Goal: Complete application form

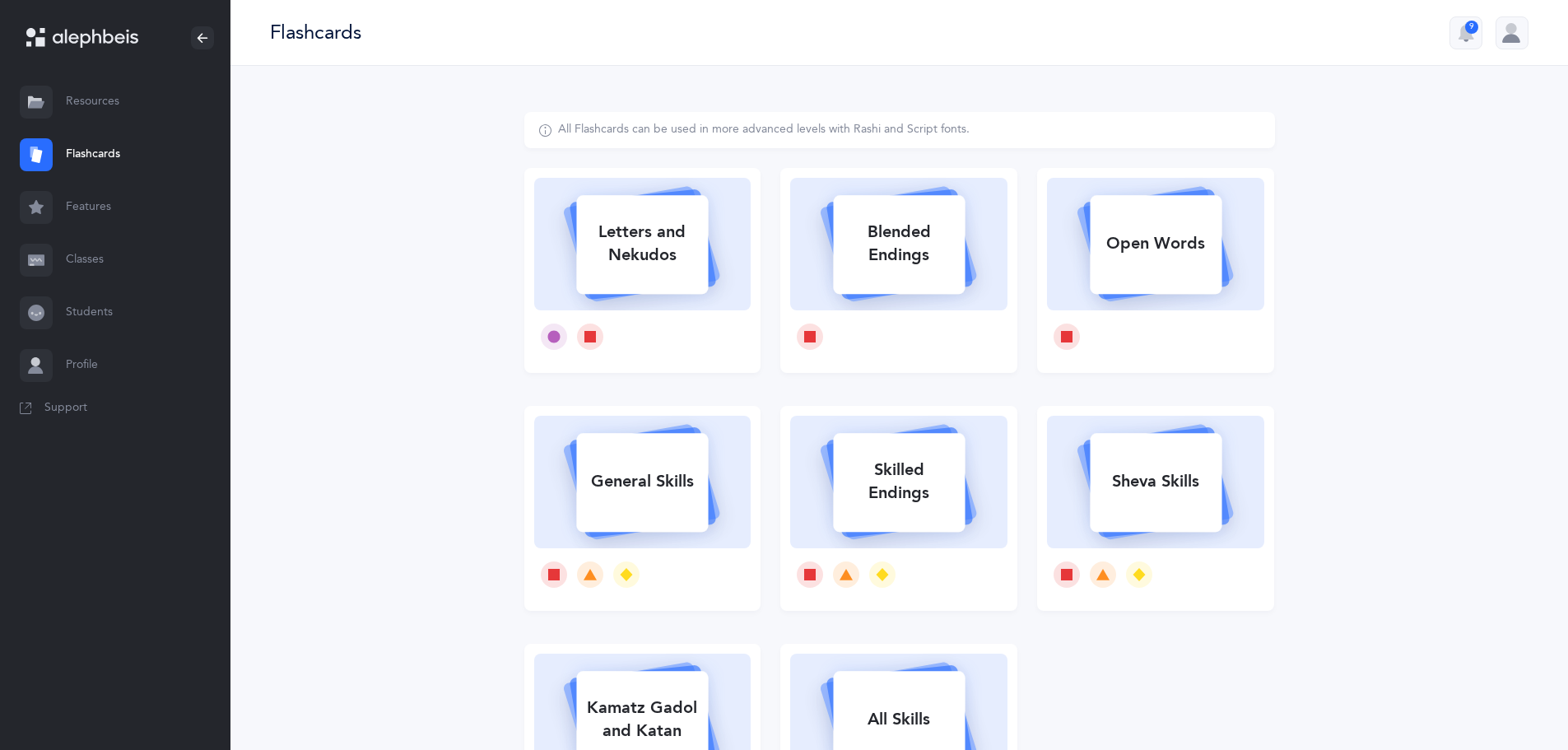
click at [91, 93] on link "Resources" at bounding box center [115, 102] width 231 height 53
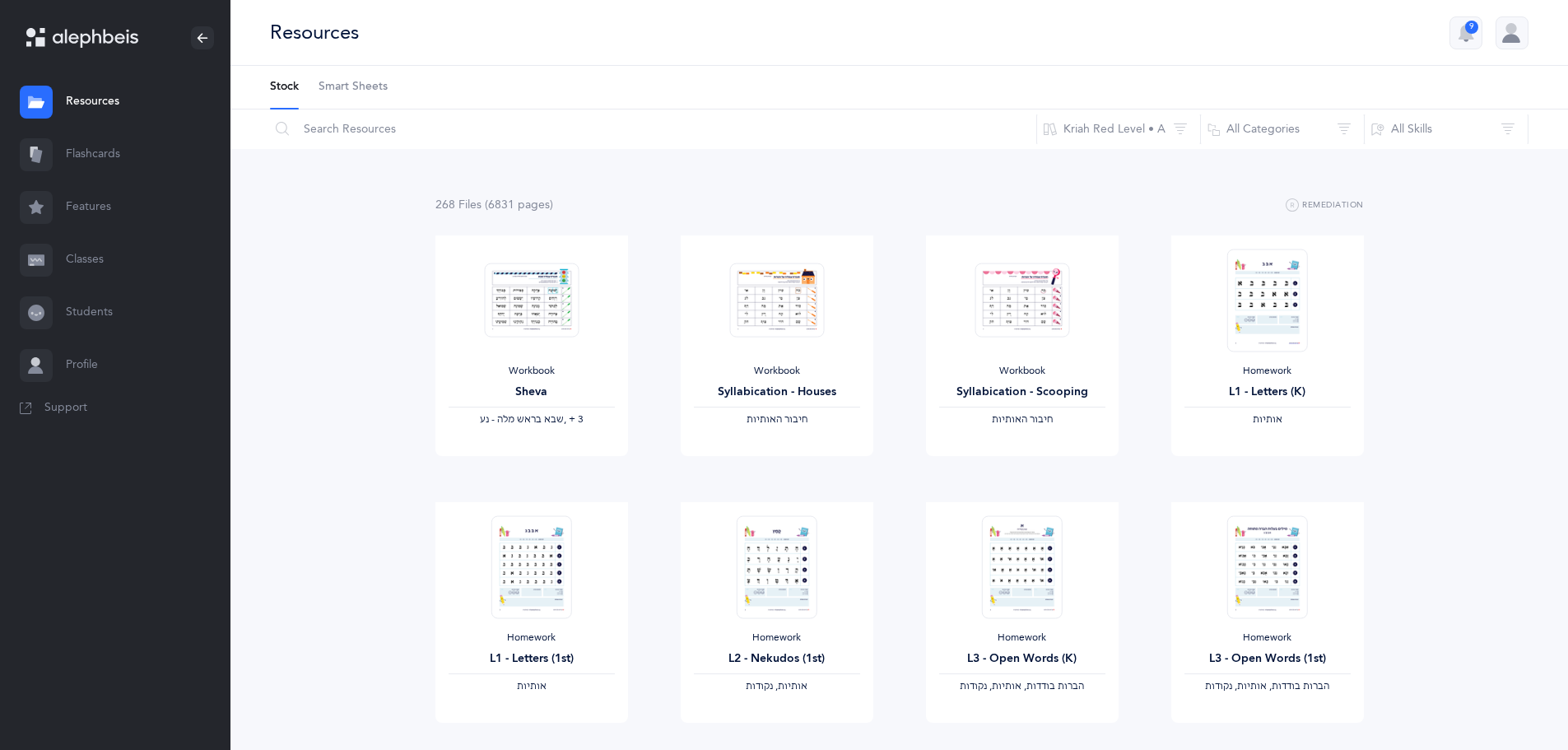
click at [104, 202] on link "Features" at bounding box center [115, 207] width 231 height 53
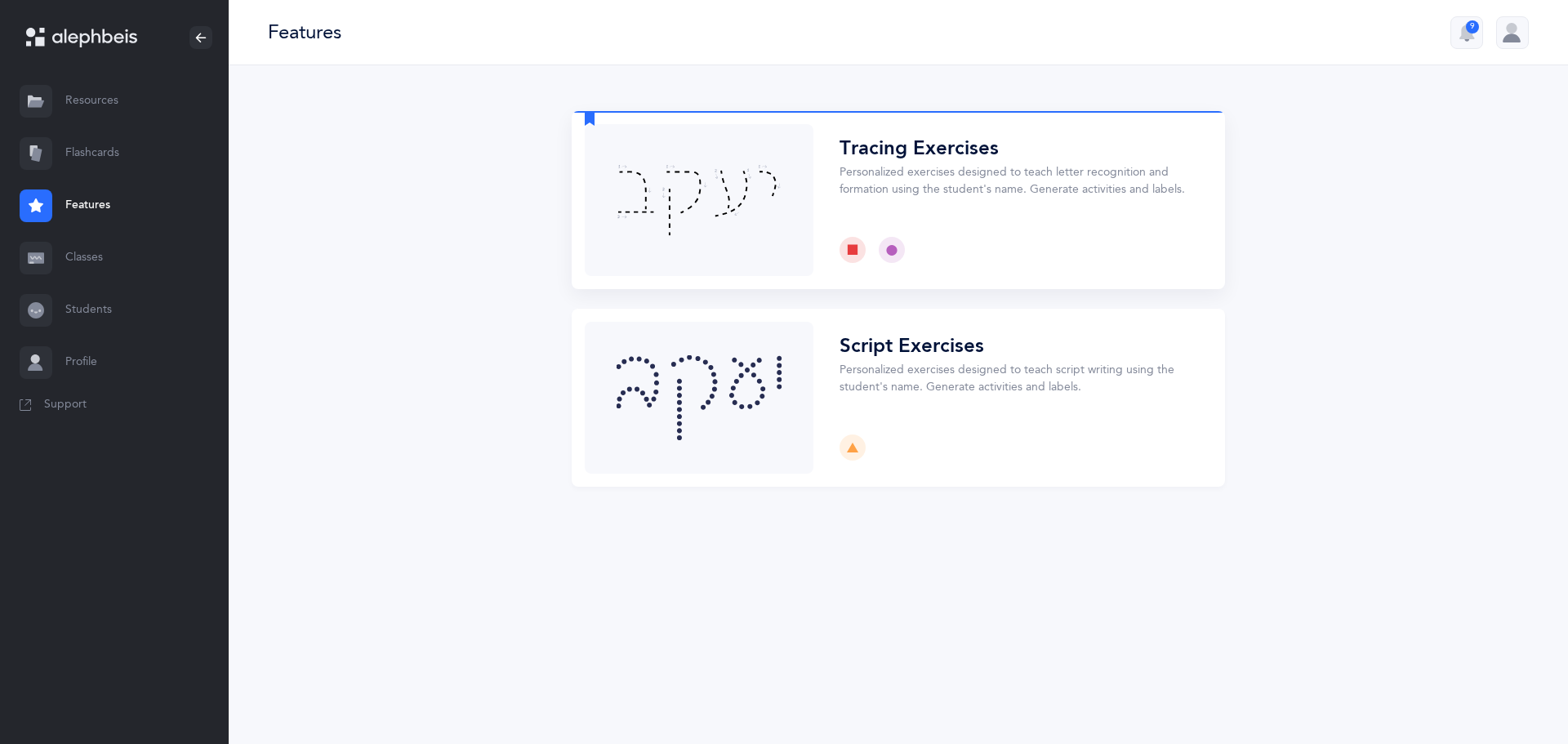
click at [655, 228] on button "Choose" at bounding box center [898, 201] width 654 height 178
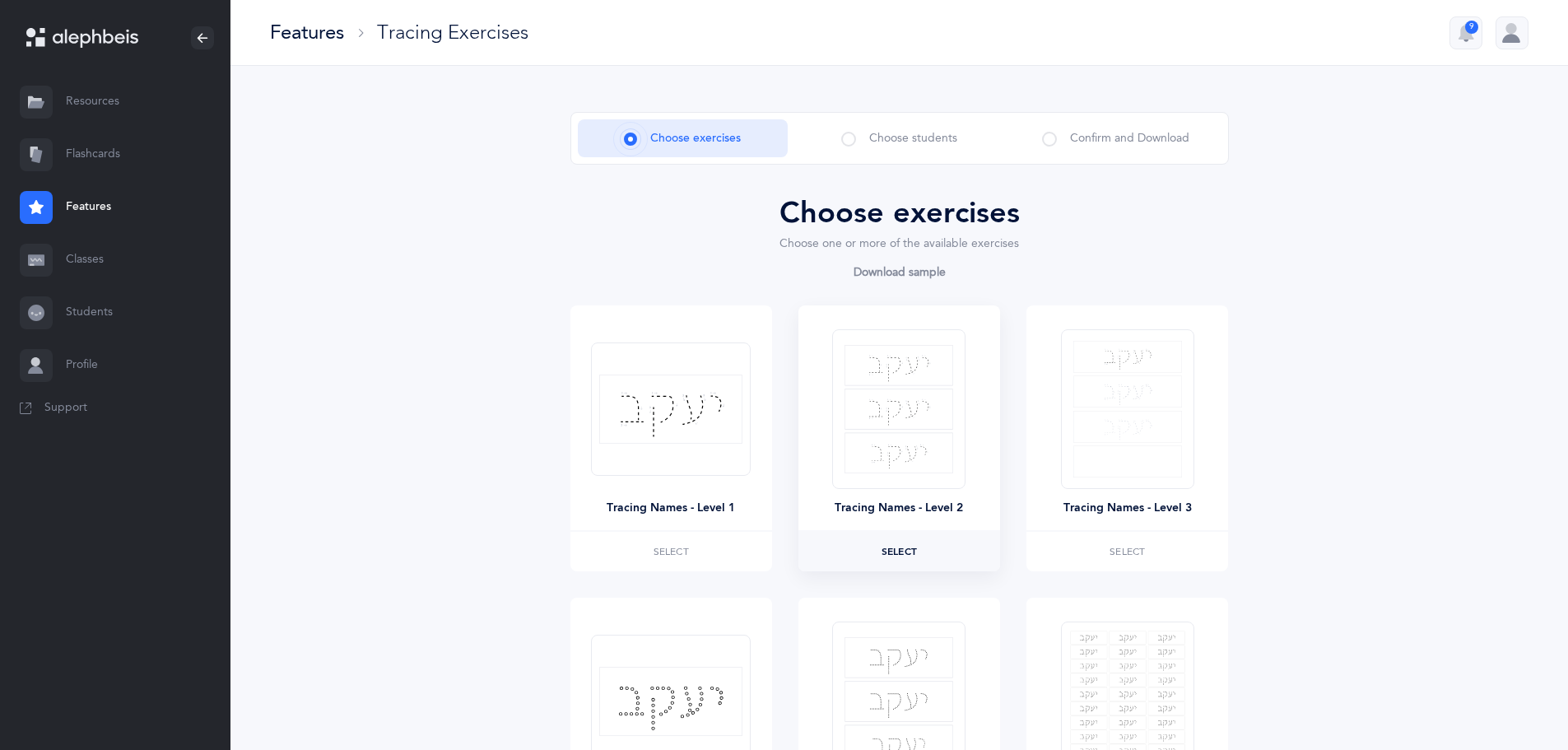
click at [887, 554] on span "Select" at bounding box center [899, 551] width 36 height 10
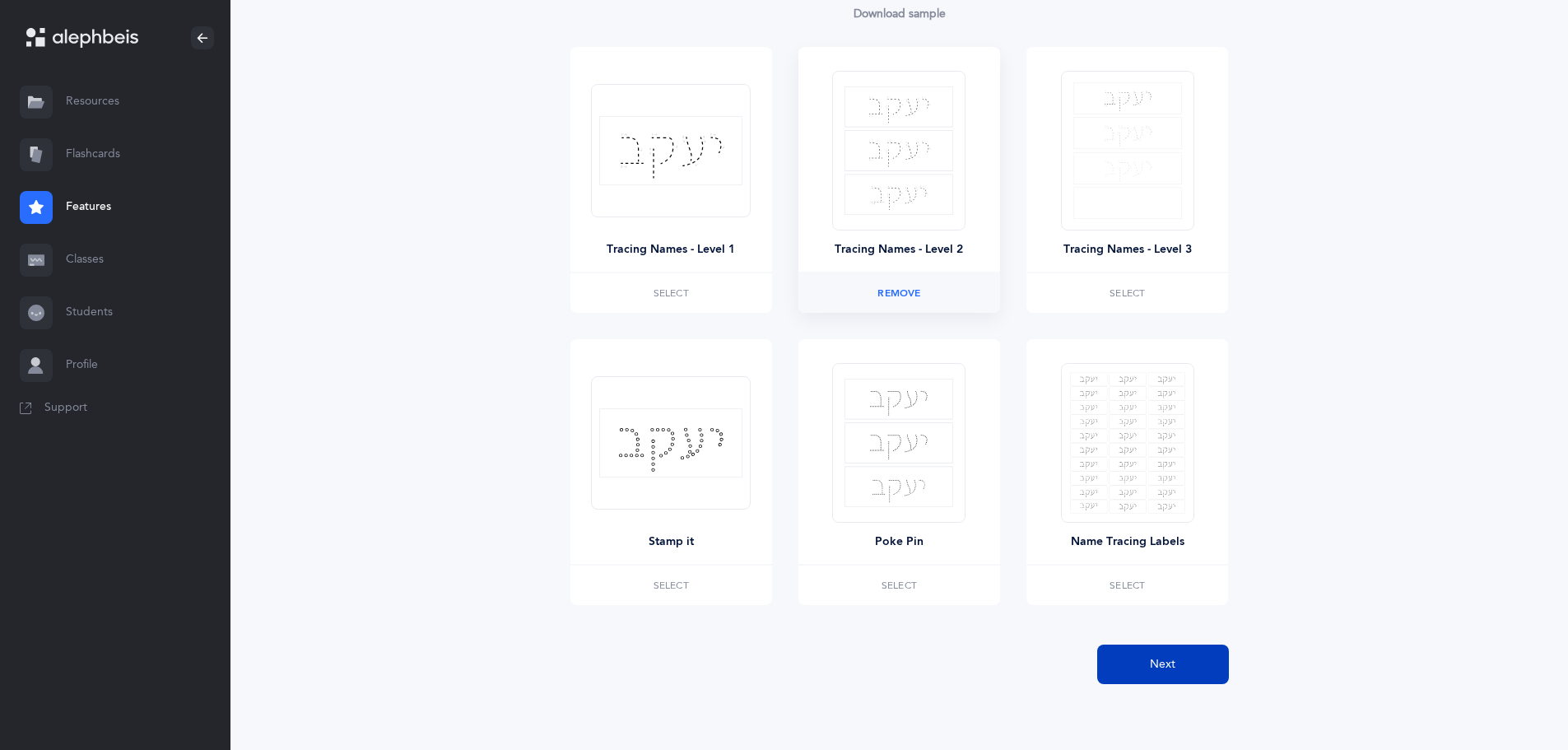
click at [1143, 671] on button "Next" at bounding box center [1163, 664] width 132 height 39
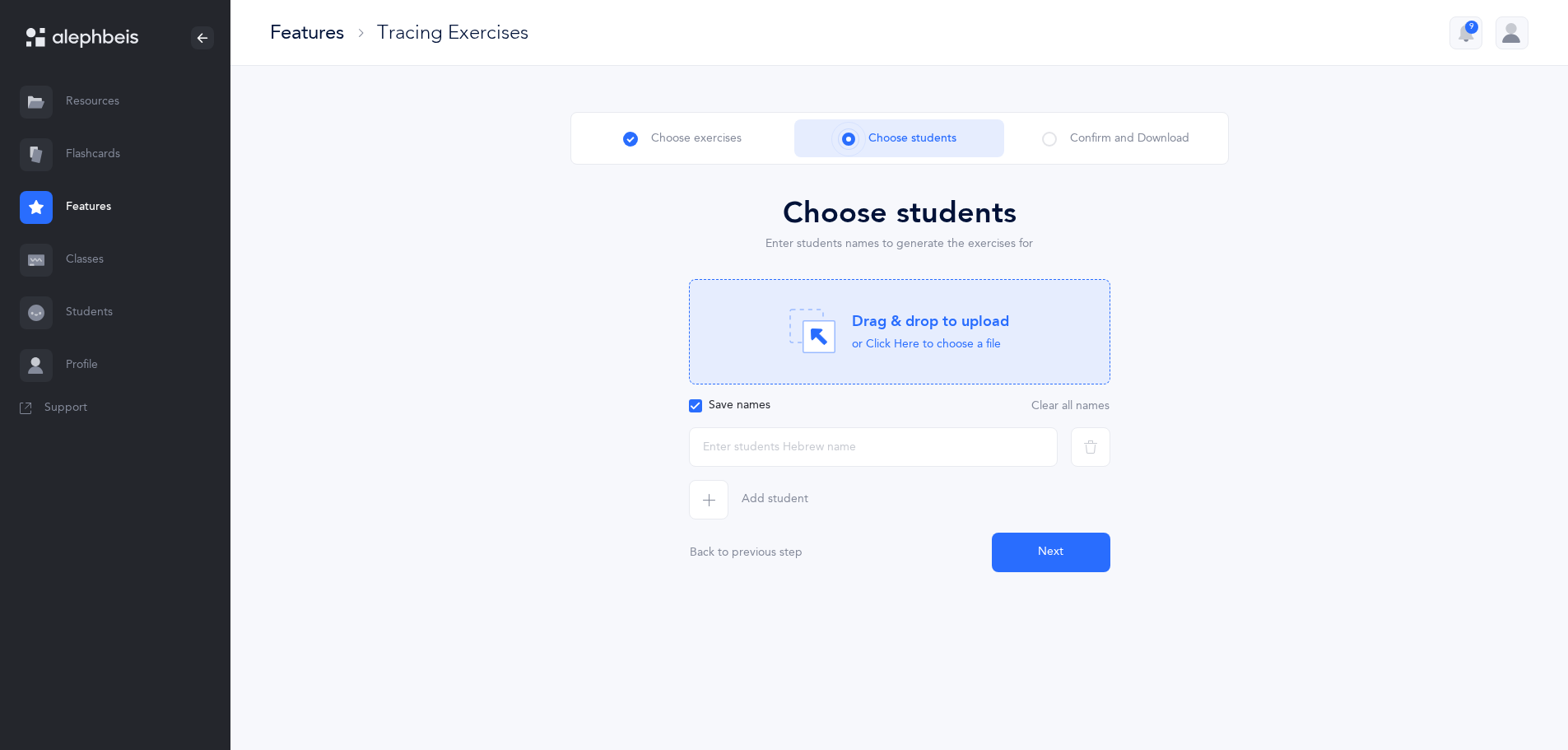
scroll to position [0, 0]
click at [737, 446] on input "text" at bounding box center [879, 447] width 369 height 39
type input "להבה"
click at [726, 502] on span "button" at bounding box center [714, 500] width 39 height 39
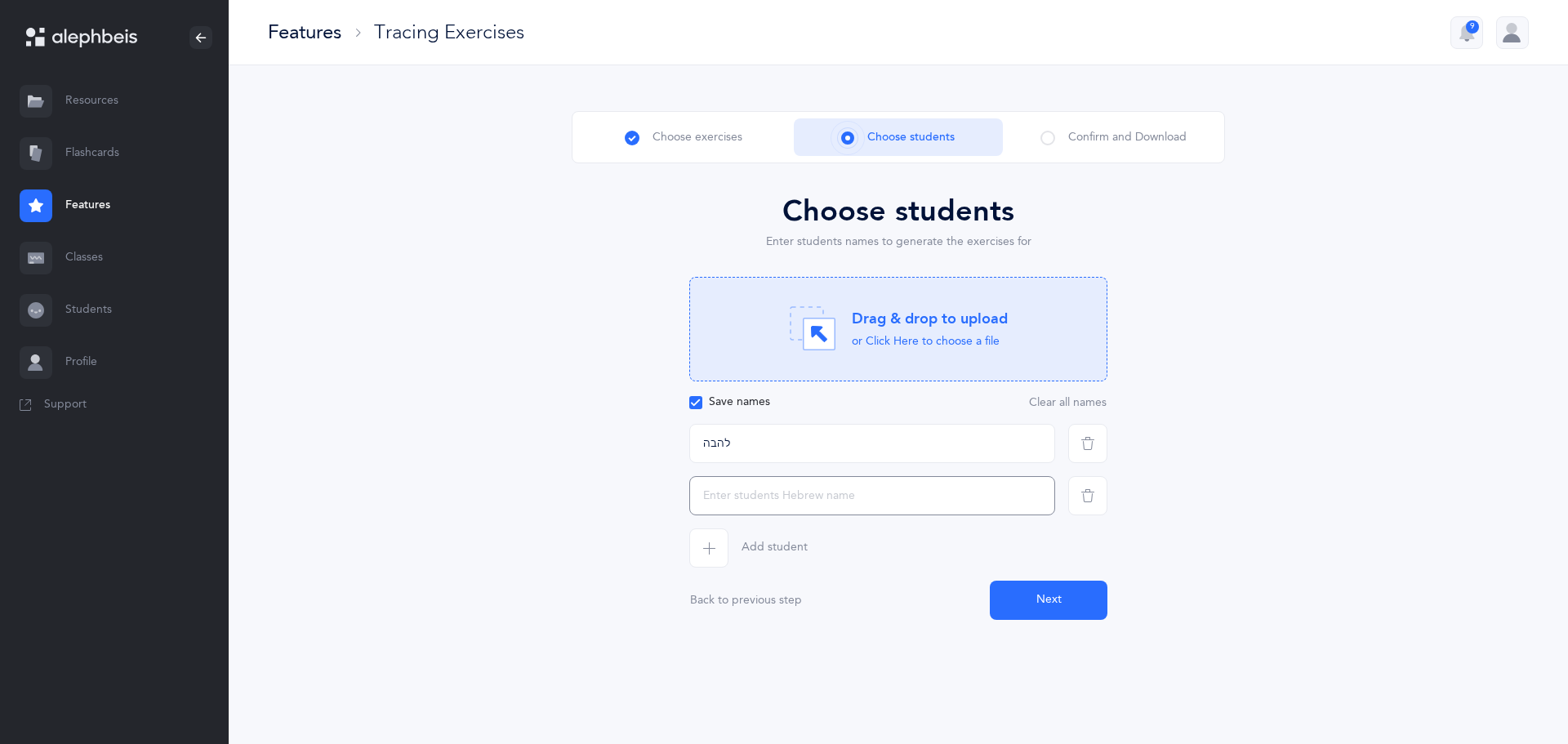
click at [745, 488] on input "text" at bounding box center [872, 496] width 366 height 39
type input "[PERSON_NAME]"
click at [723, 537] on span "button" at bounding box center [708, 548] width 39 height 39
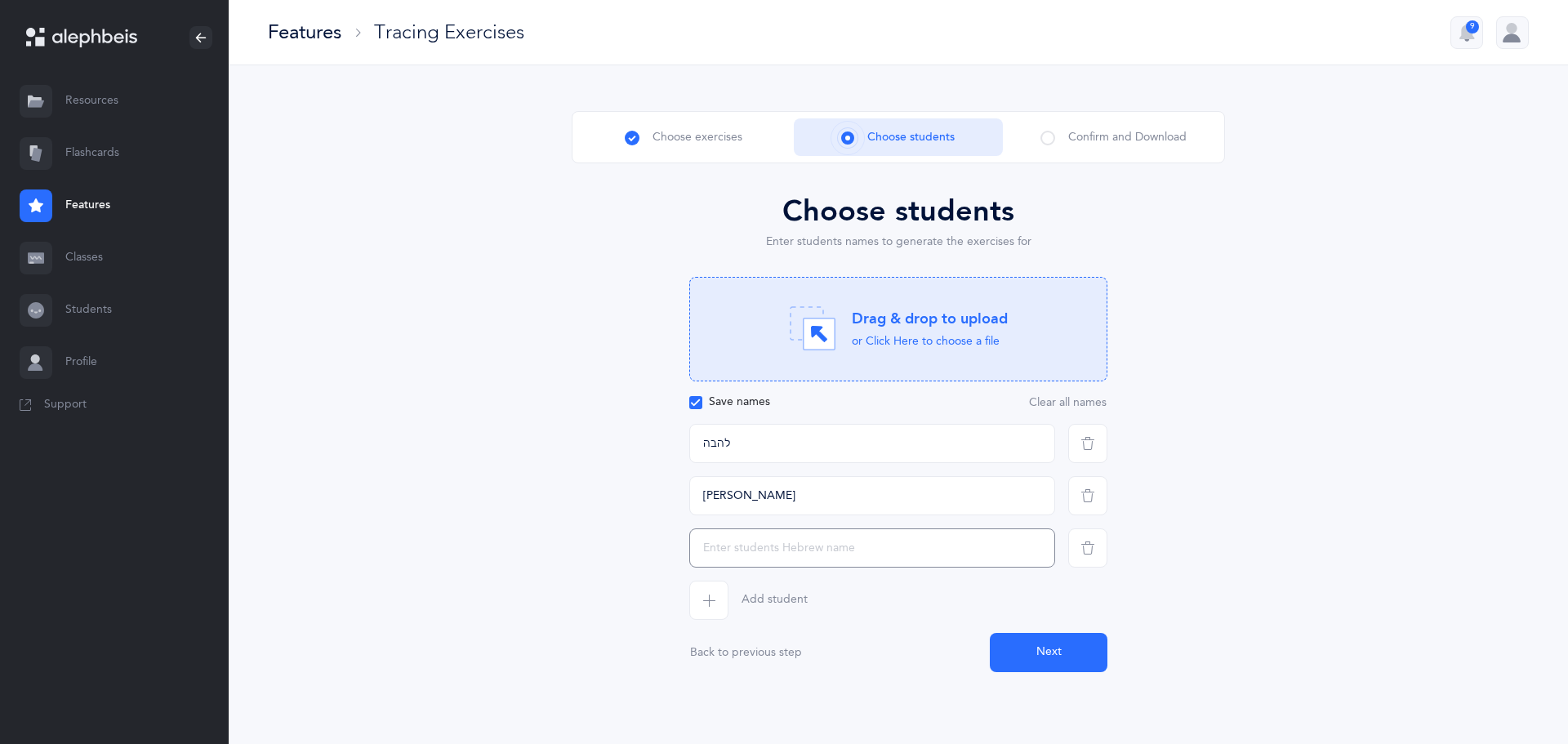
click at [723, 537] on input "text" at bounding box center [872, 548] width 366 height 39
type input "[PERSON_NAME] ב"
click at [715, 611] on span "button" at bounding box center [708, 600] width 39 height 39
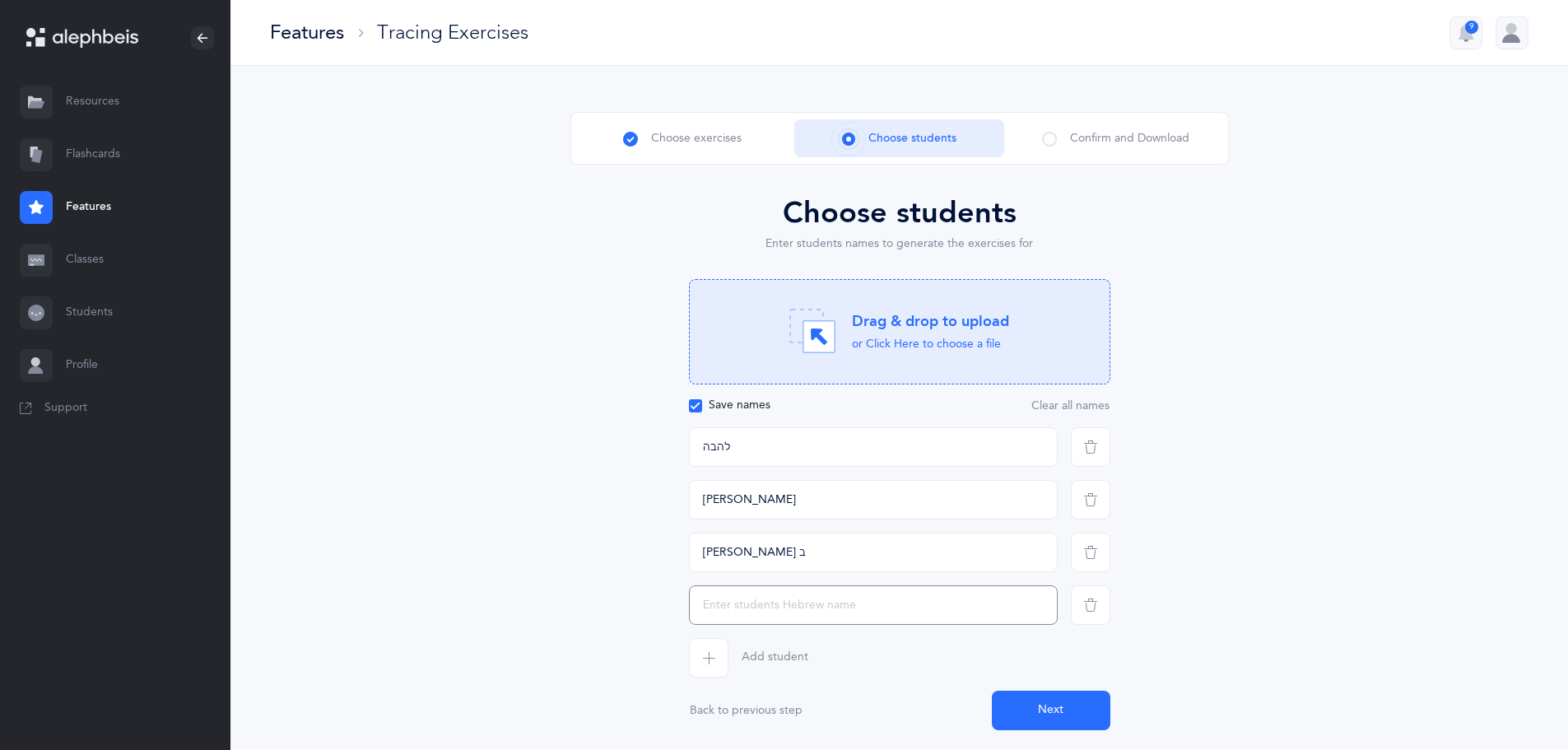
click at [735, 602] on input "text" at bounding box center [873, 605] width 369 height 39
type input "[PERSON_NAME] ב"
click at [713, 648] on span "button" at bounding box center [709, 657] width 39 height 39
click at [715, 655] on input "text" at bounding box center [873, 657] width 369 height 39
type input "[PERSON_NAME]"
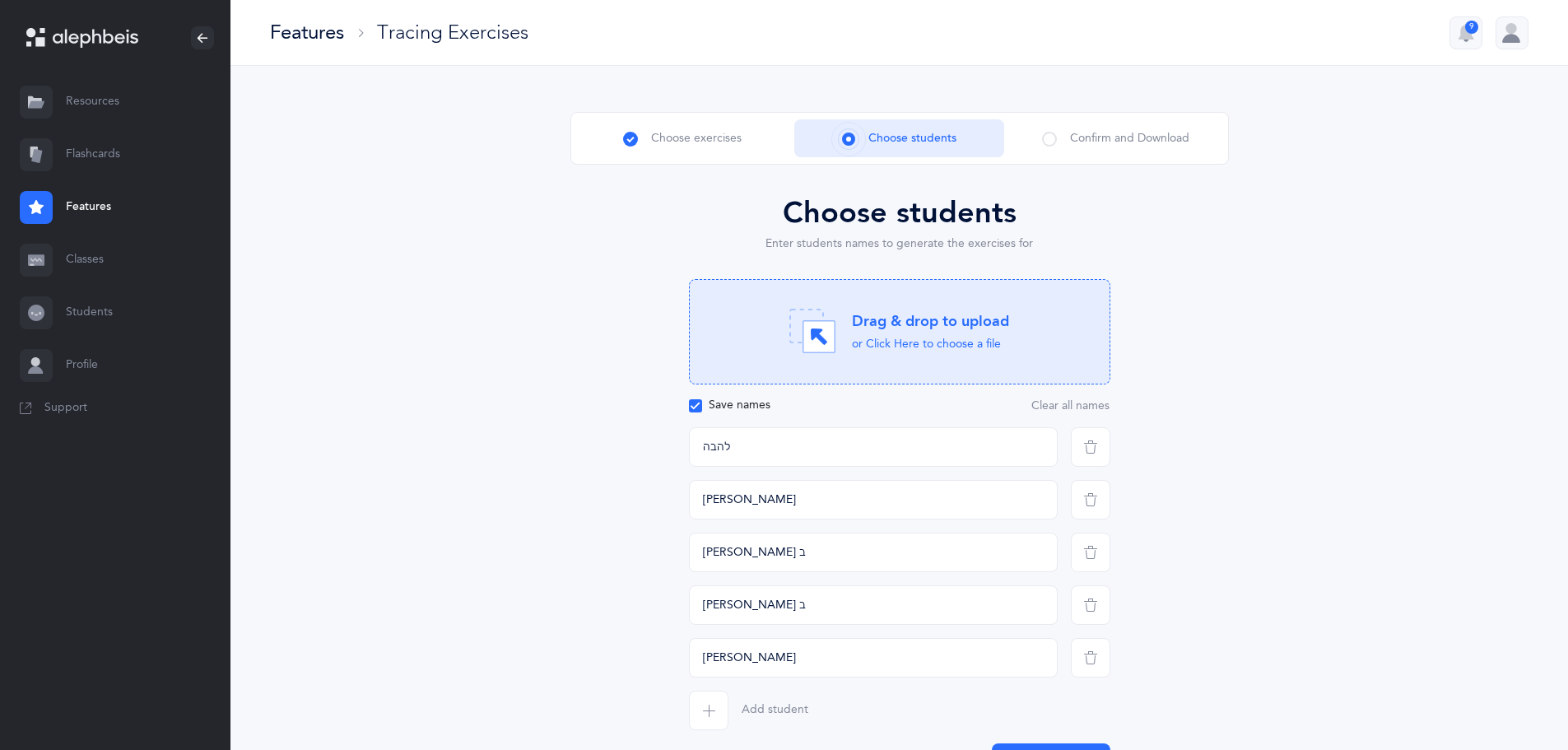
click at [709, 700] on span "button" at bounding box center [709, 711] width 39 height 39
click at [709, 708] on input "text" at bounding box center [873, 711] width 369 height 39
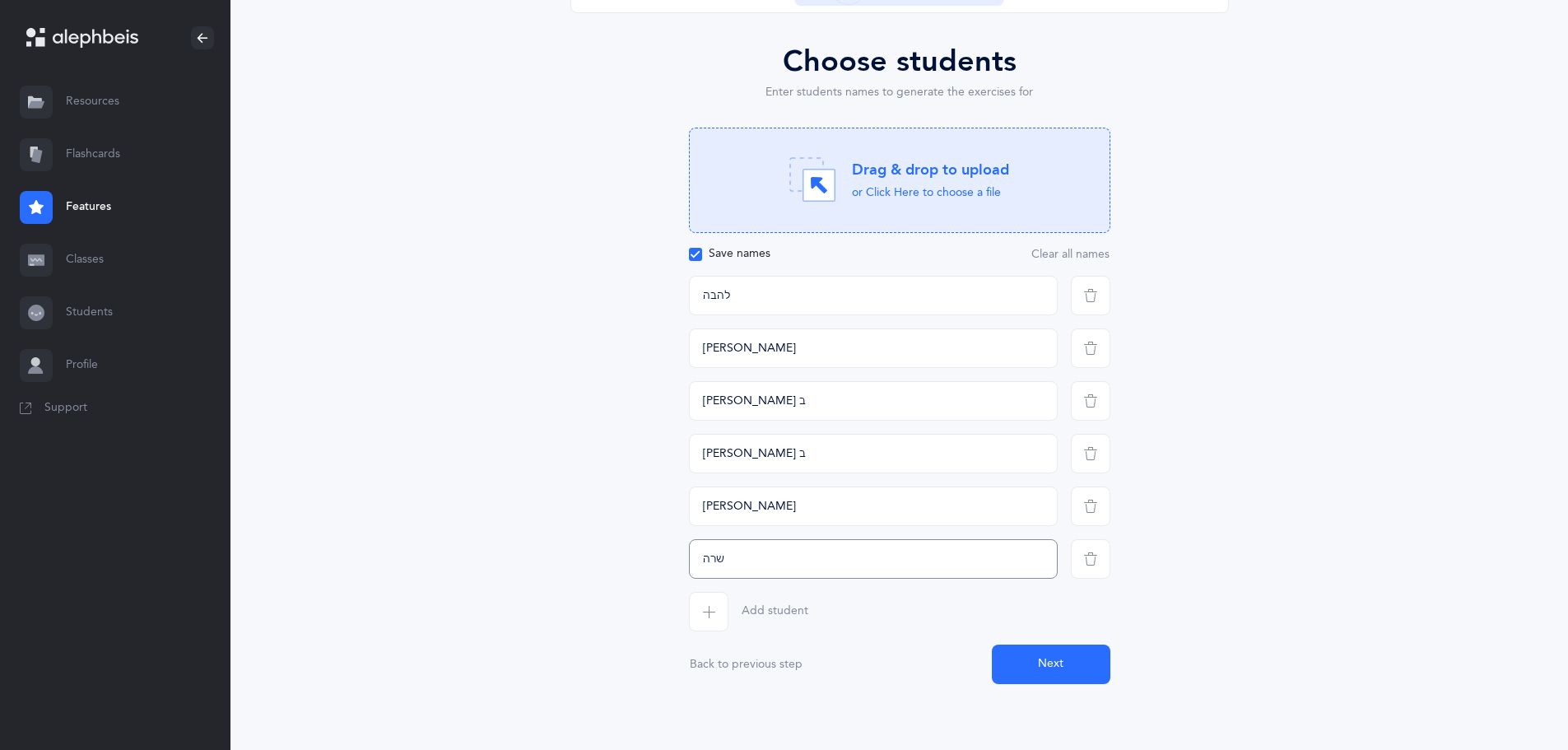
type input "שרה"
click at [711, 614] on icon "button" at bounding box center [709, 611] width 13 height 13
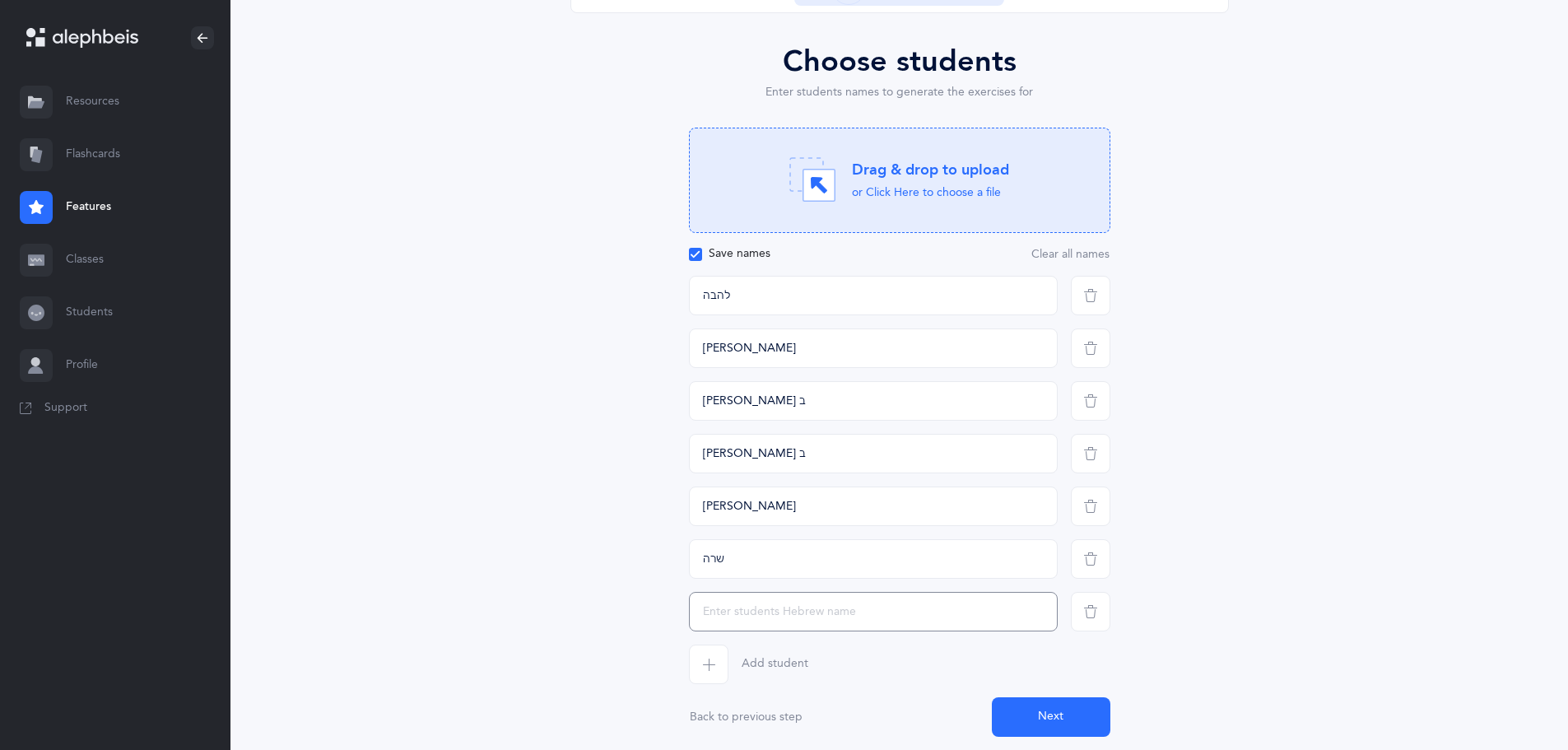
click at [717, 616] on input "text" at bounding box center [873, 612] width 369 height 39
